Goal: Feedback & Contribution: Contribute content

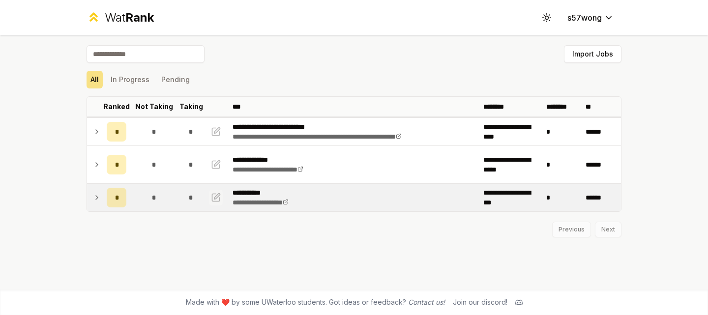
click at [216, 195] on icon "button" at bounding box center [216, 198] width 10 height 12
select select "******"
select select "*"
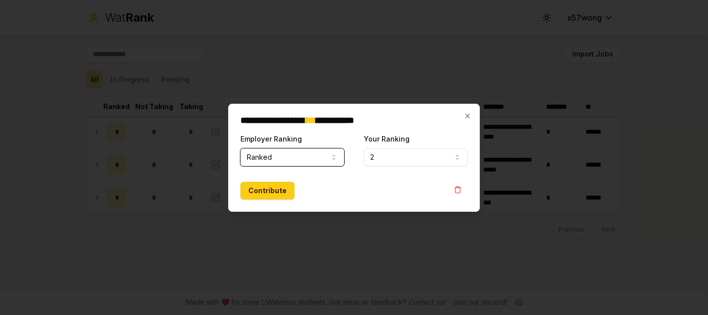
click at [304, 161] on button "Ranked" at bounding box center [292, 158] width 104 height 18
click at [305, 158] on button "Ranked" at bounding box center [292, 158] width 104 height 18
click at [267, 197] on button "Contribute" at bounding box center [267, 191] width 54 height 18
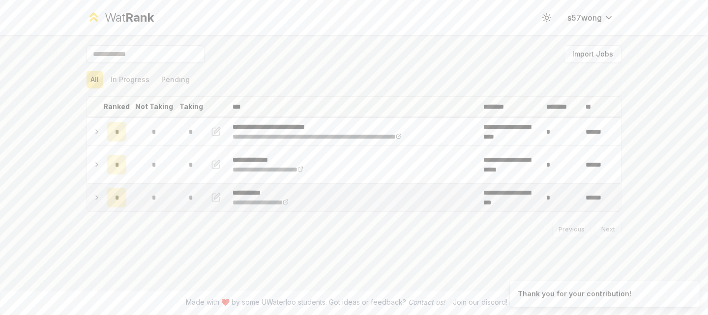
click at [113, 200] on div "*" at bounding box center [117, 198] width 20 height 20
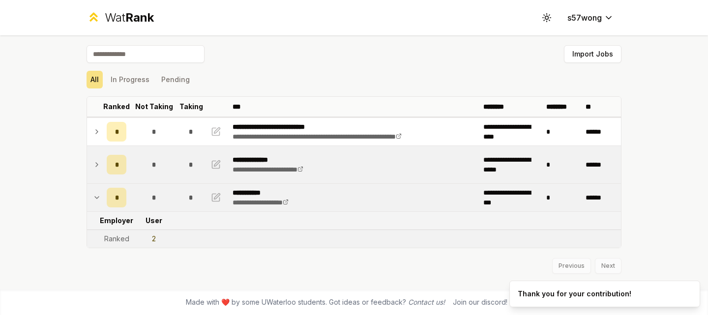
click at [107, 170] on div "*" at bounding box center [117, 165] width 20 height 20
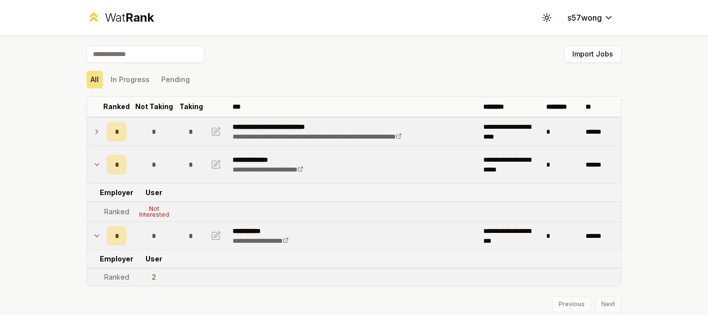
click at [103, 130] on td "*" at bounding box center [117, 132] width 28 height 28
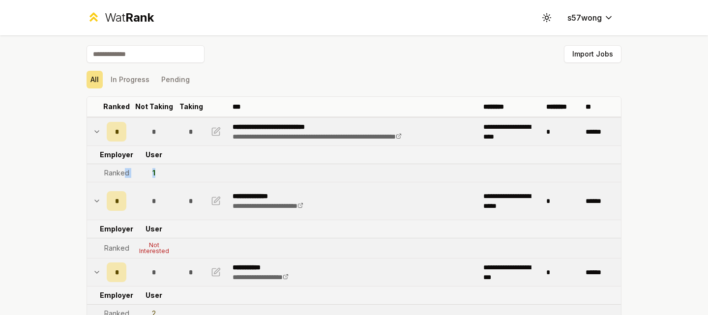
drag, startPoint x: 119, startPoint y: 170, endPoint x: 139, endPoint y: 180, distance: 22.4
click at [116, 172] on tr "Ranked 1" at bounding box center [354, 173] width 534 height 18
click at [199, 169] on tr "Ranked 1" at bounding box center [354, 173] width 534 height 18
click at [408, 58] on div "Import Jobs" at bounding box center [354, 56] width 535 height 22
click at [115, 135] on span "*" at bounding box center [116, 132] width 3 height 10
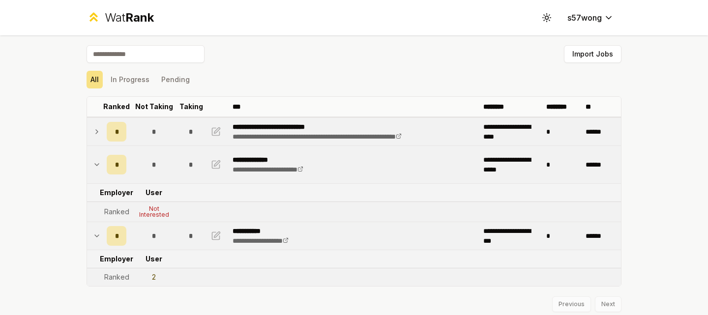
click at [115, 135] on span "*" at bounding box center [116, 132] width 3 height 10
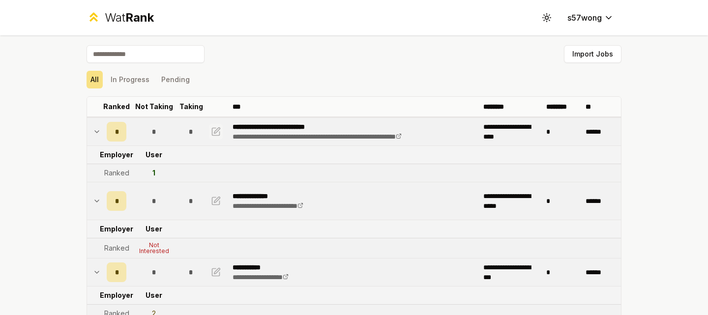
click at [211, 129] on icon "button" at bounding box center [216, 132] width 10 height 12
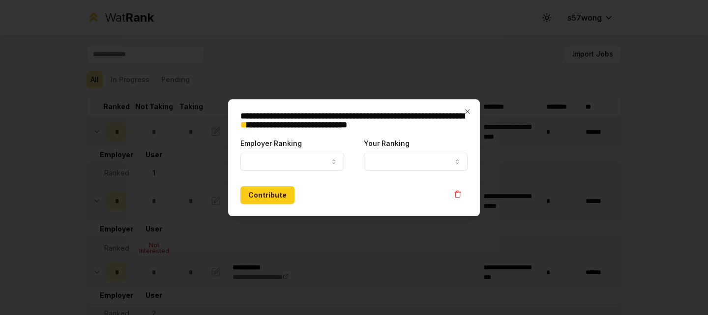
select select "******"
click at [391, 163] on button "1" at bounding box center [416, 162] width 104 height 18
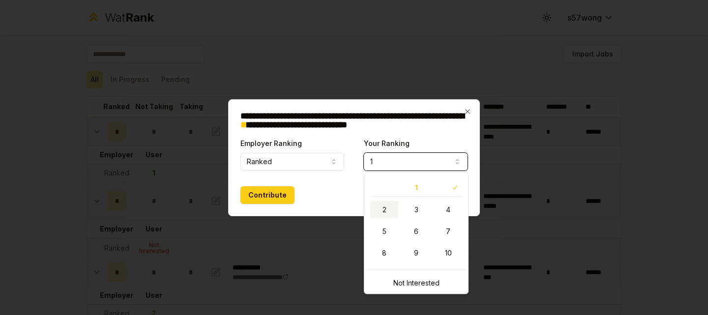
select select "*"
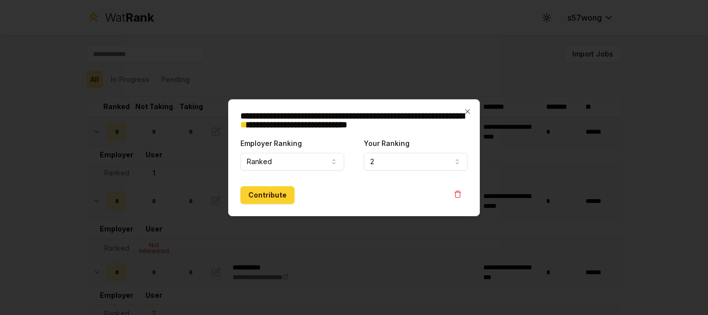
click at [276, 200] on button "Contribute" at bounding box center [267, 195] width 54 height 18
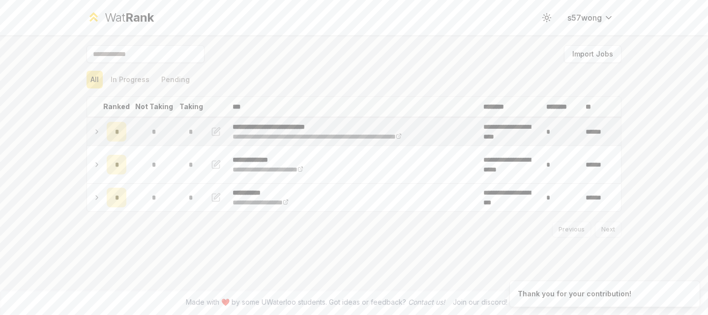
click at [97, 133] on icon at bounding box center [97, 132] width 8 height 12
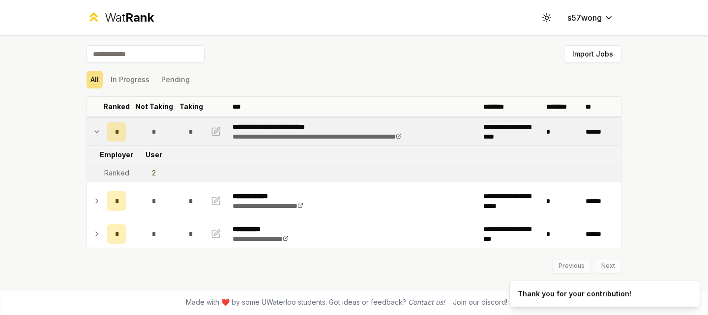
click at [119, 134] on div "*" at bounding box center [117, 132] width 20 height 20
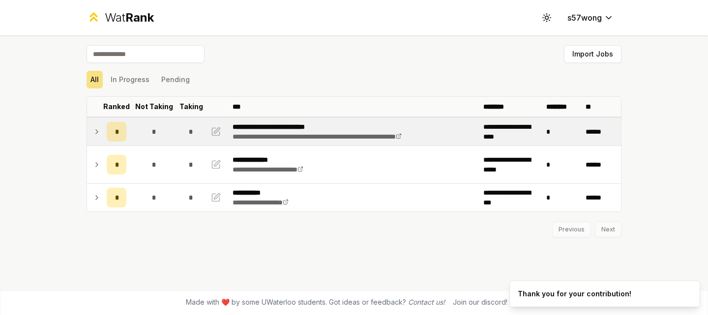
click at [186, 131] on div "*" at bounding box center [191, 132] width 20 height 20
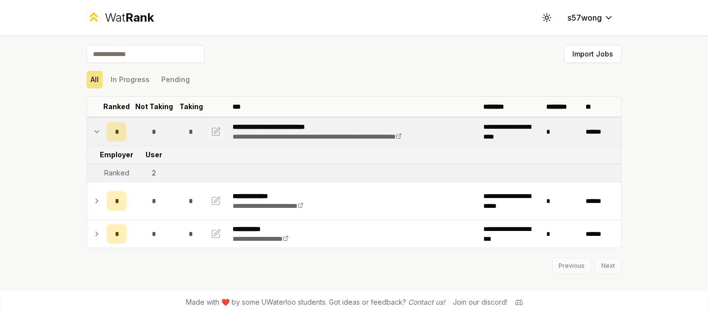
click at [217, 135] on icon "button" at bounding box center [215, 131] width 7 height 7
select select "******"
select select "*"
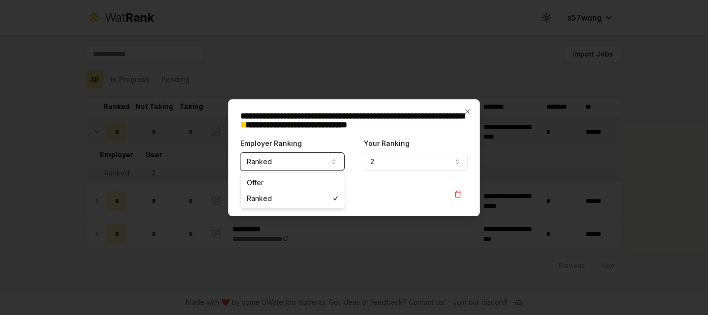
click at [305, 159] on button "Ranked" at bounding box center [292, 162] width 104 height 18
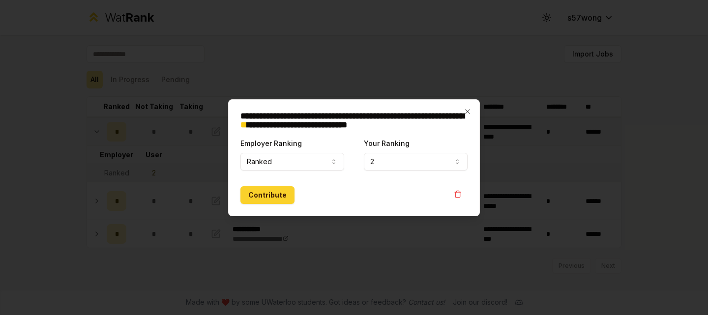
click at [283, 197] on button "Contribute" at bounding box center [267, 195] width 54 height 18
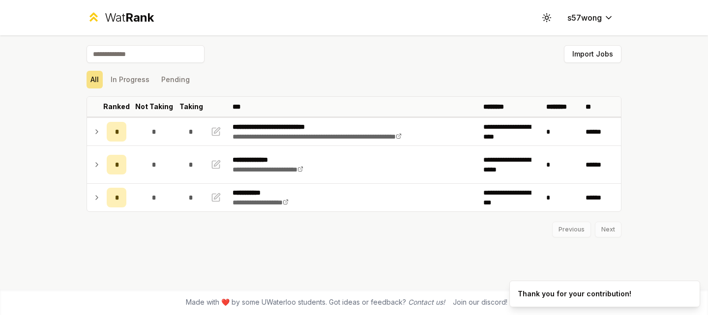
click at [125, 20] on span "Rank" at bounding box center [139, 17] width 29 height 14
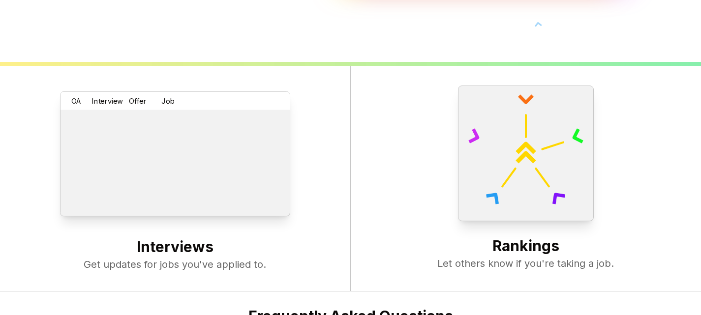
scroll to position [246, 0]
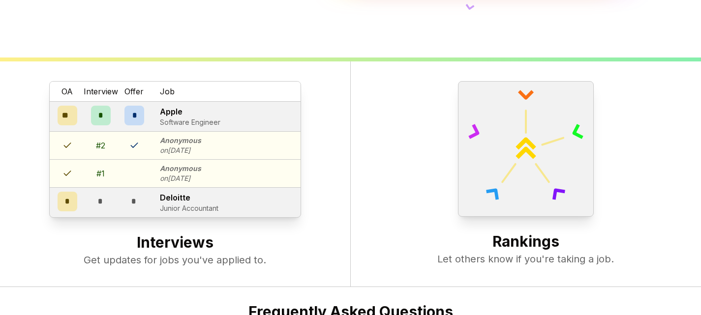
drag, startPoint x: 322, startPoint y: 302, endPoint x: 324, endPoint y: 309, distance: 7.8
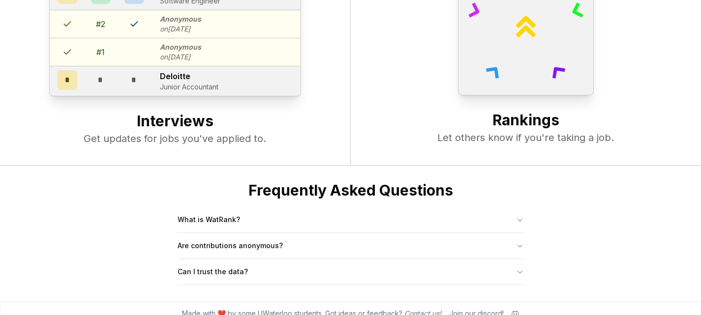
scroll to position [379, 0]
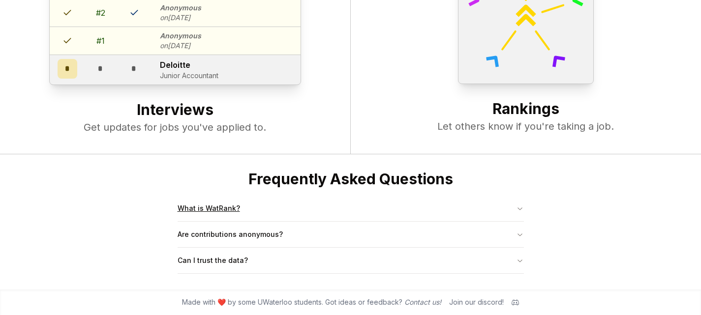
click at [276, 206] on button "What is WatRank?" at bounding box center [351, 209] width 346 height 26
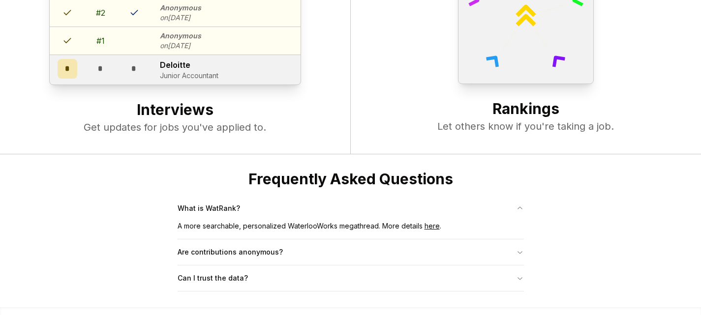
click at [425, 226] on link "here" at bounding box center [431, 226] width 15 height 8
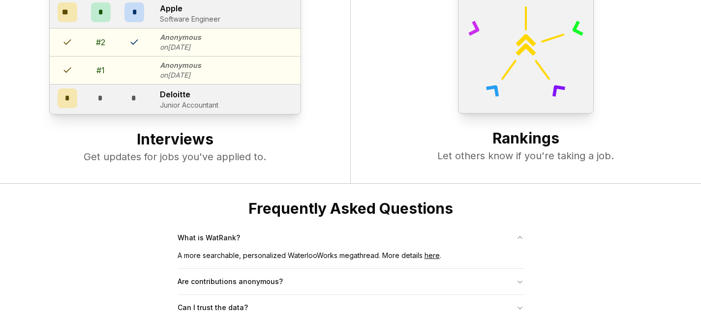
scroll to position [347, 0]
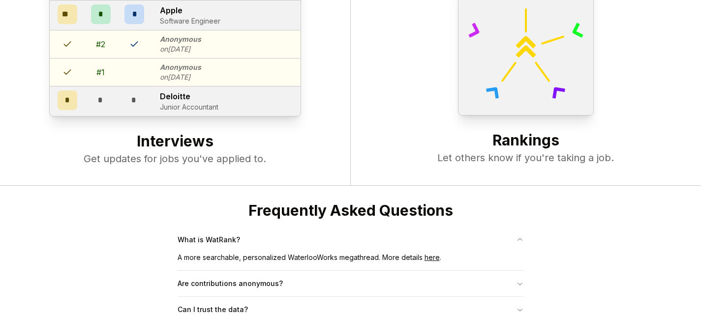
click at [171, 144] on h2 "Interviews" at bounding box center [175, 142] width 311 height 20
click at [164, 169] on div "OA Interview Offer Job ** * * Apple Software Engineer # 2 Anonymous on [DATE] #…" at bounding box center [175, 73] width 351 height 226
drag, startPoint x: 163, startPoint y: 164, endPoint x: 140, endPoint y: 158, distance: 23.9
click at [163, 164] on div "OA Interview Offer Job ** * * Apple Software Engineer # 2 Anonymous on [DATE] #…" at bounding box center [175, 73] width 351 height 226
drag, startPoint x: 140, startPoint y: 158, endPoint x: 168, endPoint y: 84, distance: 78.9
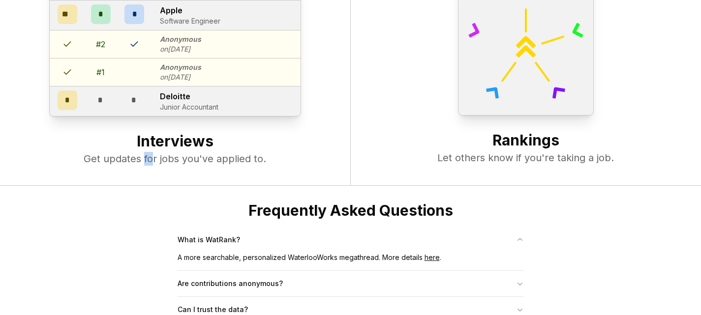
click at [139, 154] on p "Get updates for jobs you've applied to." at bounding box center [175, 159] width 311 height 14
click at [169, 83] on div "# 1 Anonymous on [DATE]" at bounding box center [175, 72] width 251 height 28
click at [186, 77] on p "on [DATE]" at bounding box center [180, 77] width 41 height 10
drag, startPoint x: 210, startPoint y: 46, endPoint x: 218, endPoint y: 43, distance: 8.4
click at [214, 44] on div "# 2 Anonymous on [DATE]" at bounding box center [175, 44] width 251 height 28
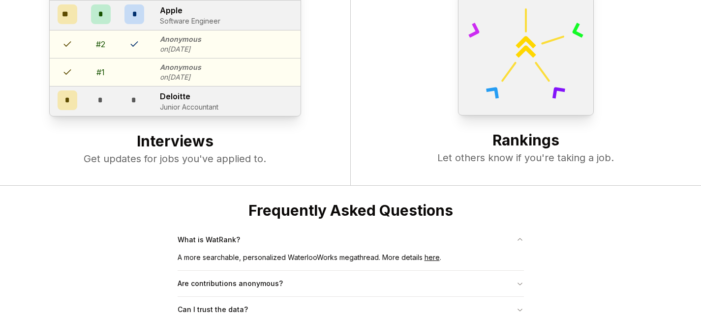
drag, startPoint x: 538, startPoint y: 85, endPoint x: 541, endPoint y: 92, distance: 8.6
click at [542, 93] on div at bounding box center [526, 48] width 136 height 136
click at [540, 93] on div at bounding box center [526, 48] width 136 height 136
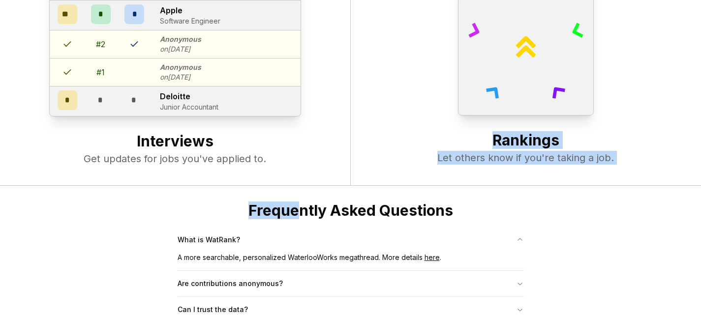
drag, startPoint x: 304, startPoint y: 180, endPoint x: 265, endPoint y: 254, distance: 84.0
click at [300, 192] on body "Meet Wat Rank Navigate co-op with confidence. Get started Live Stats 4,825 user…" at bounding box center [350, 9] width 701 height 712
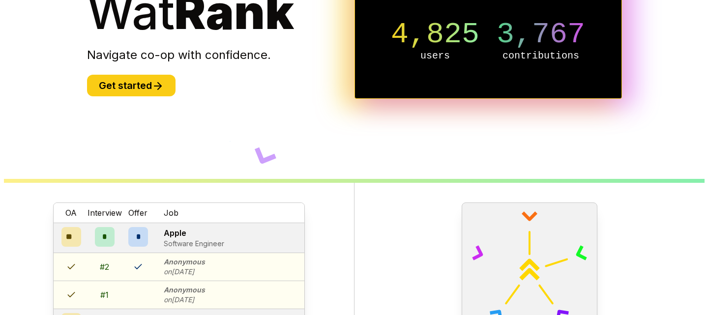
scroll to position [0, 0]
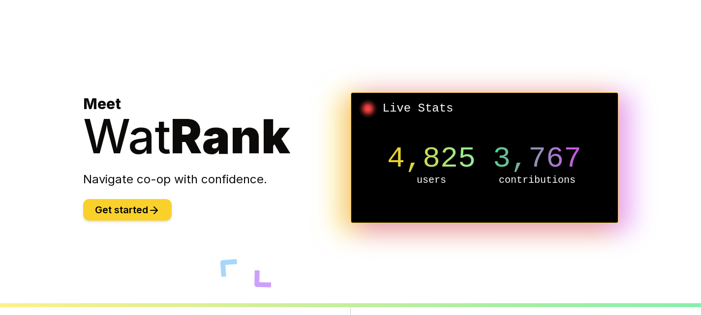
click at [117, 209] on button "Get started" at bounding box center [127, 210] width 89 height 22
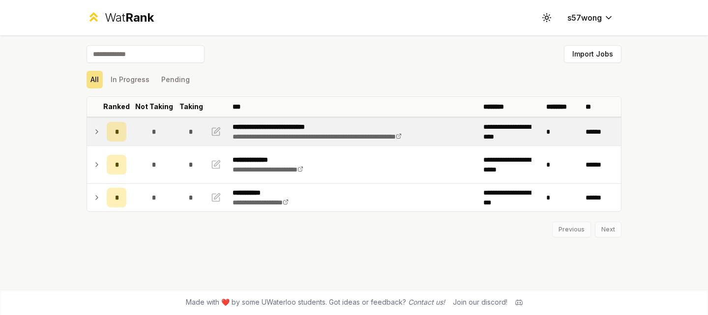
click at [98, 138] on td at bounding box center [95, 132] width 16 height 28
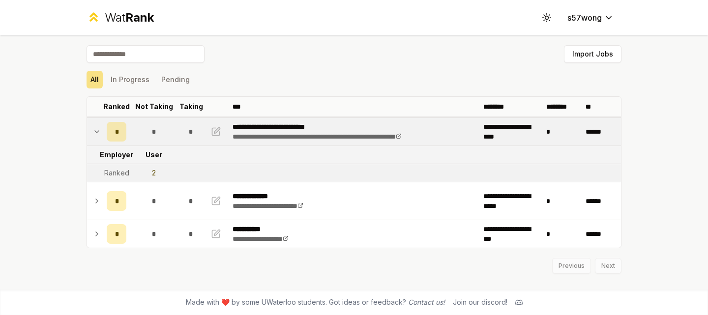
click at [120, 172] on div "Ranked" at bounding box center [116, 173] width 25 height 10
click at [162, 174] on td "2" at bounding box center [153, 173] width 47 height 18
click at [178, 169] on tr "Ranked 2" at bounding box center [354, 173] width 534 height 18
click at [591, 136] on td "******" at bounding box center [601, 132] width 39 height 28
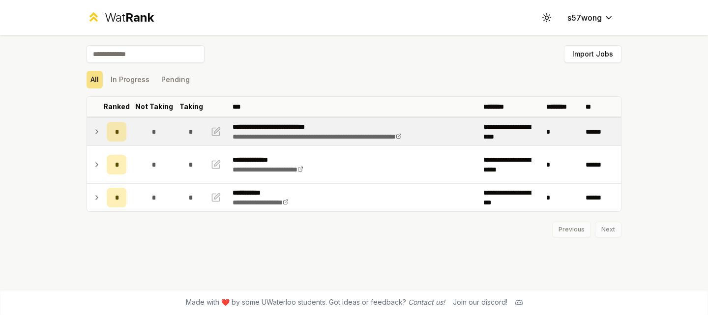
click at [592, 135] on td "******" at bounding box center [601, 132] width 39 height 28
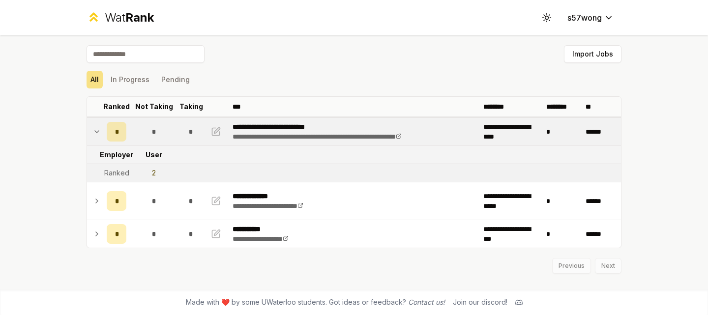
click at [149, 152] on td "User" at bounding box center [153, 155] width 47 height 18
click at [289, 136] on link "**********" at bounding box center [317, 136] width 169 height 7
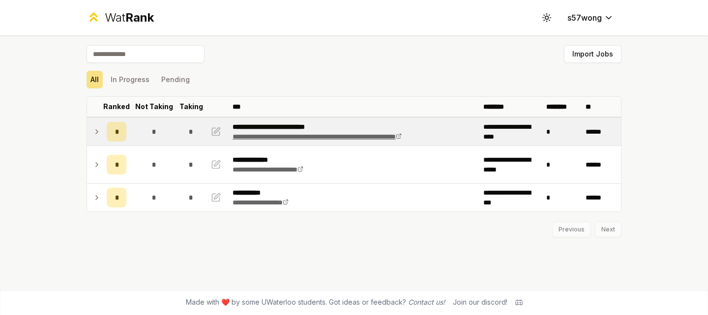
click at [325, 134] on link "**********" at bounding box center [317, 136] width 169 height 7
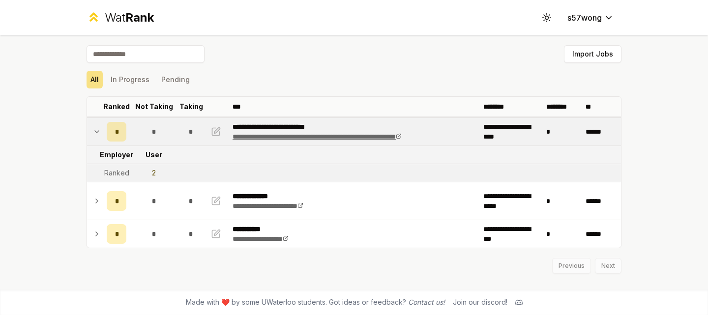
click at [381, 133] on link "**********" at bounding box center [317, 136] width 169 height 7
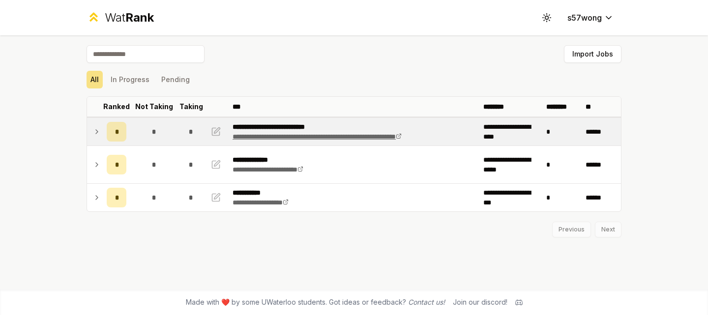
click at [357, 138] on link "**********" at bounding box center [317, 136] width 169 height 7
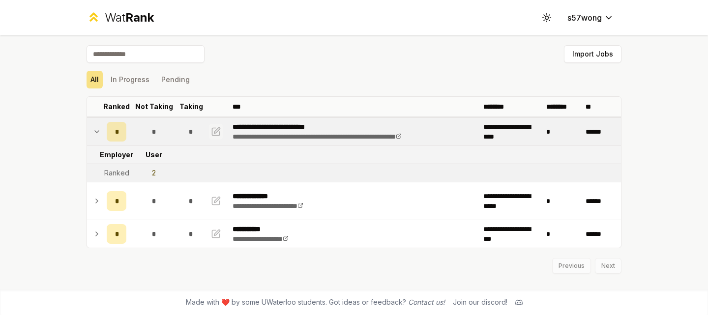
click at [214, 132] on icon "button" at bounding box center [217, 130] width 6 height 6
select select "******"
select select "*"
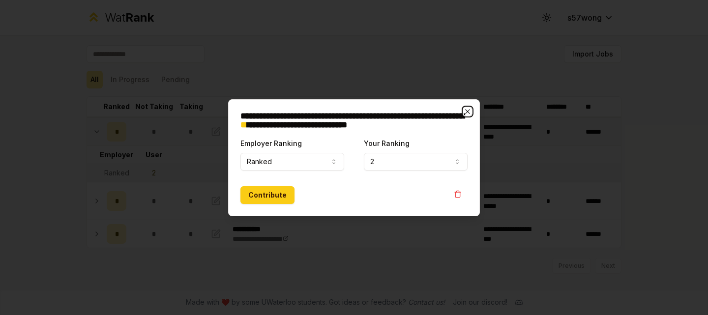
click at [467, 111] on icon "button" at bounding box center [467, 111] width 4 height 4
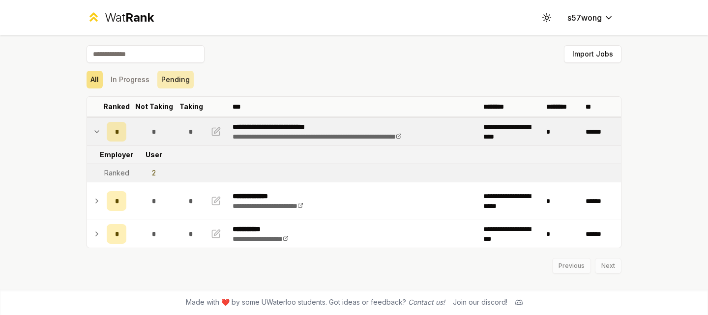
click at [161, 78] on button "Pending" at bounding box center [175, 80] width 36 height 18
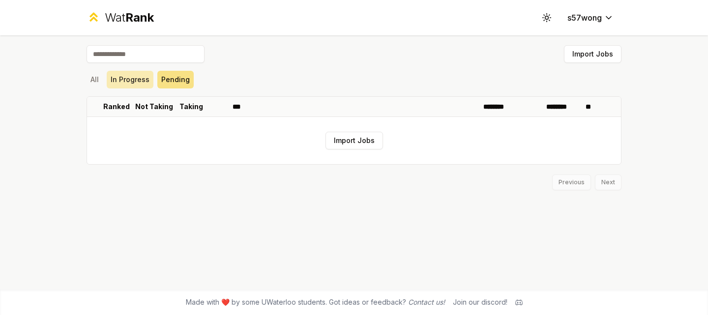
click at [136, 81] on button "In Progress" at bounding box center [130, 80] width 47 height 18
